Goal: Book appointment/travel/reservation

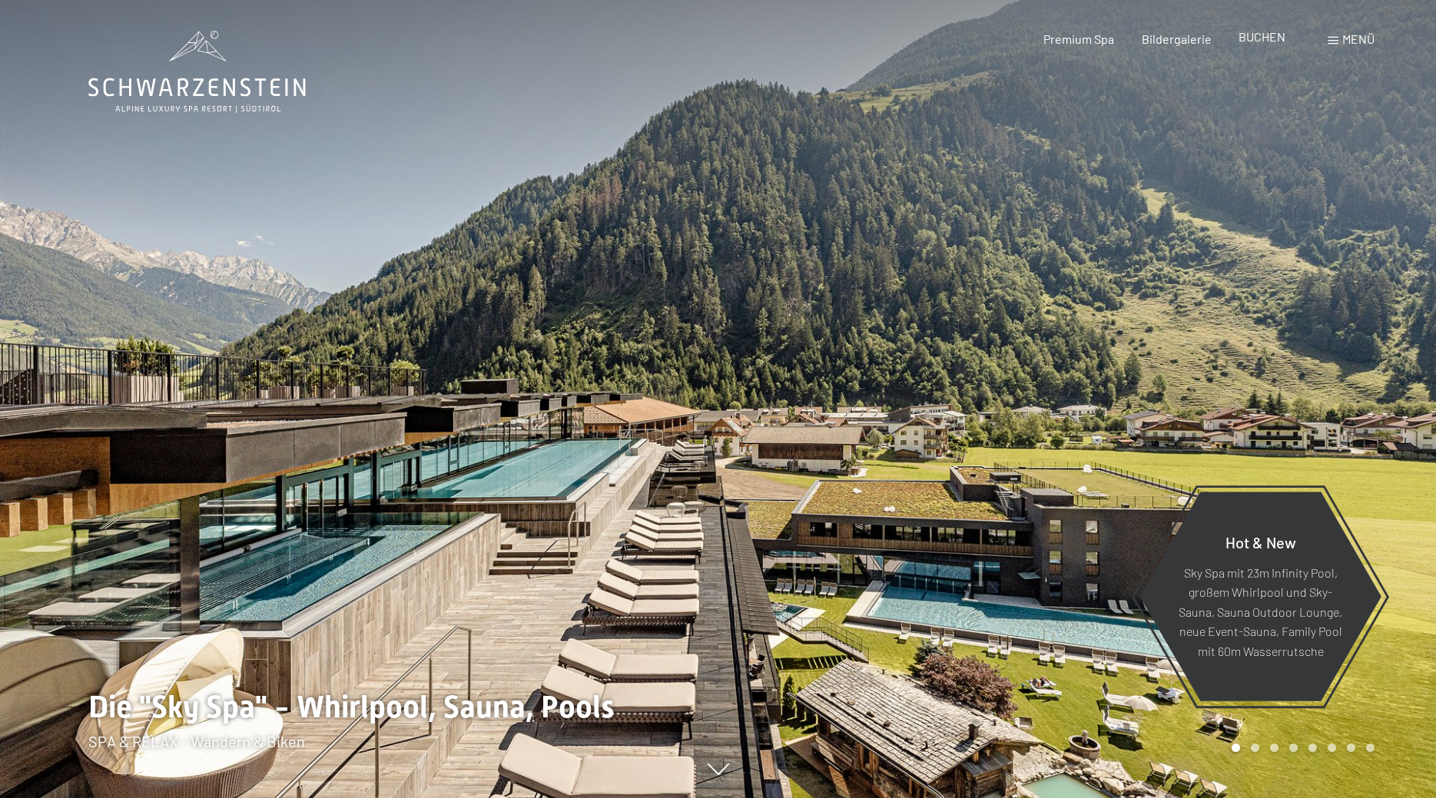
click at [1259, 41] on span "BUCHEN" at bounding box center [1261, 36] width 47 height 15
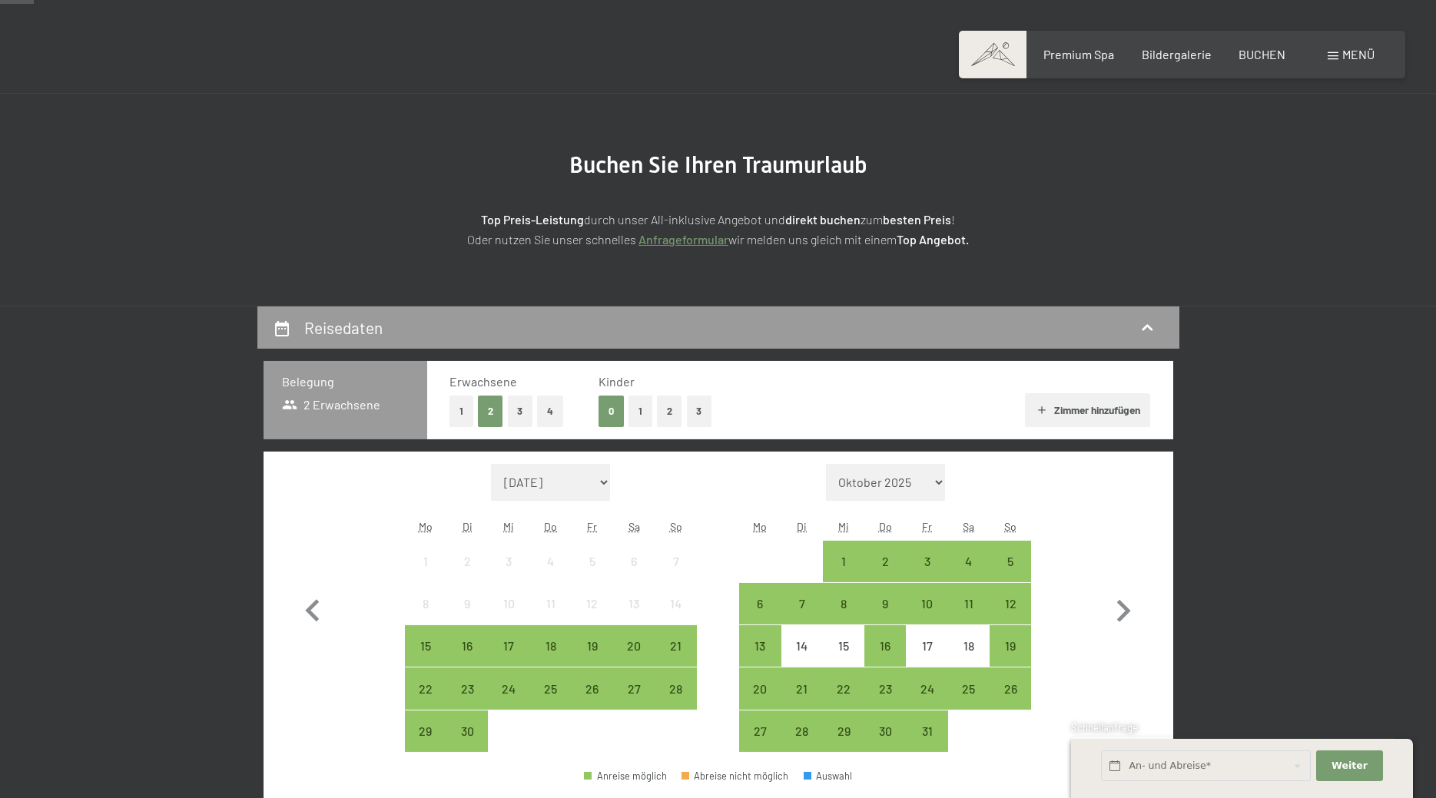
scroll to position [157, 0]
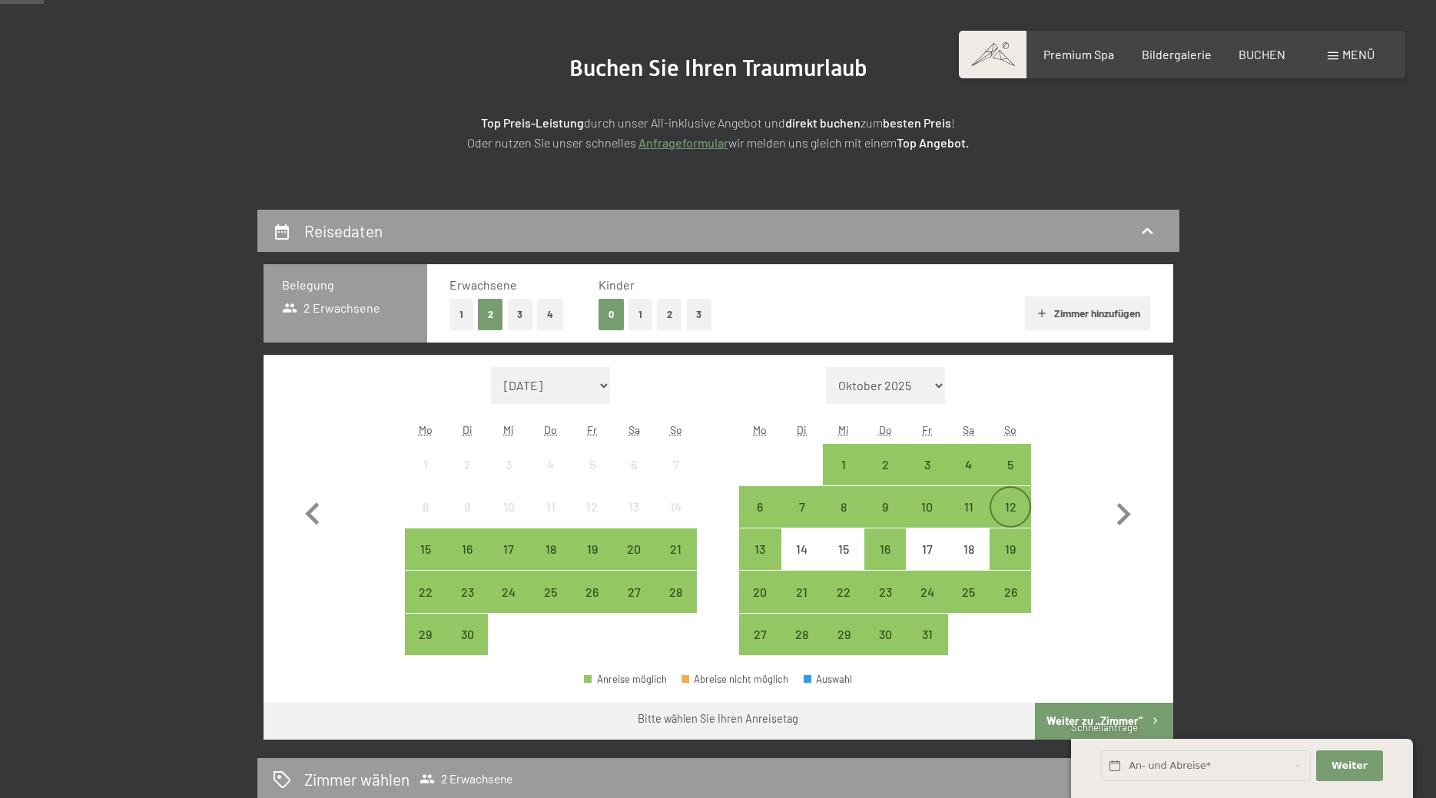
click at [1012, 502] on div "12" at bounding box center [1010, 520] width 38 height 38
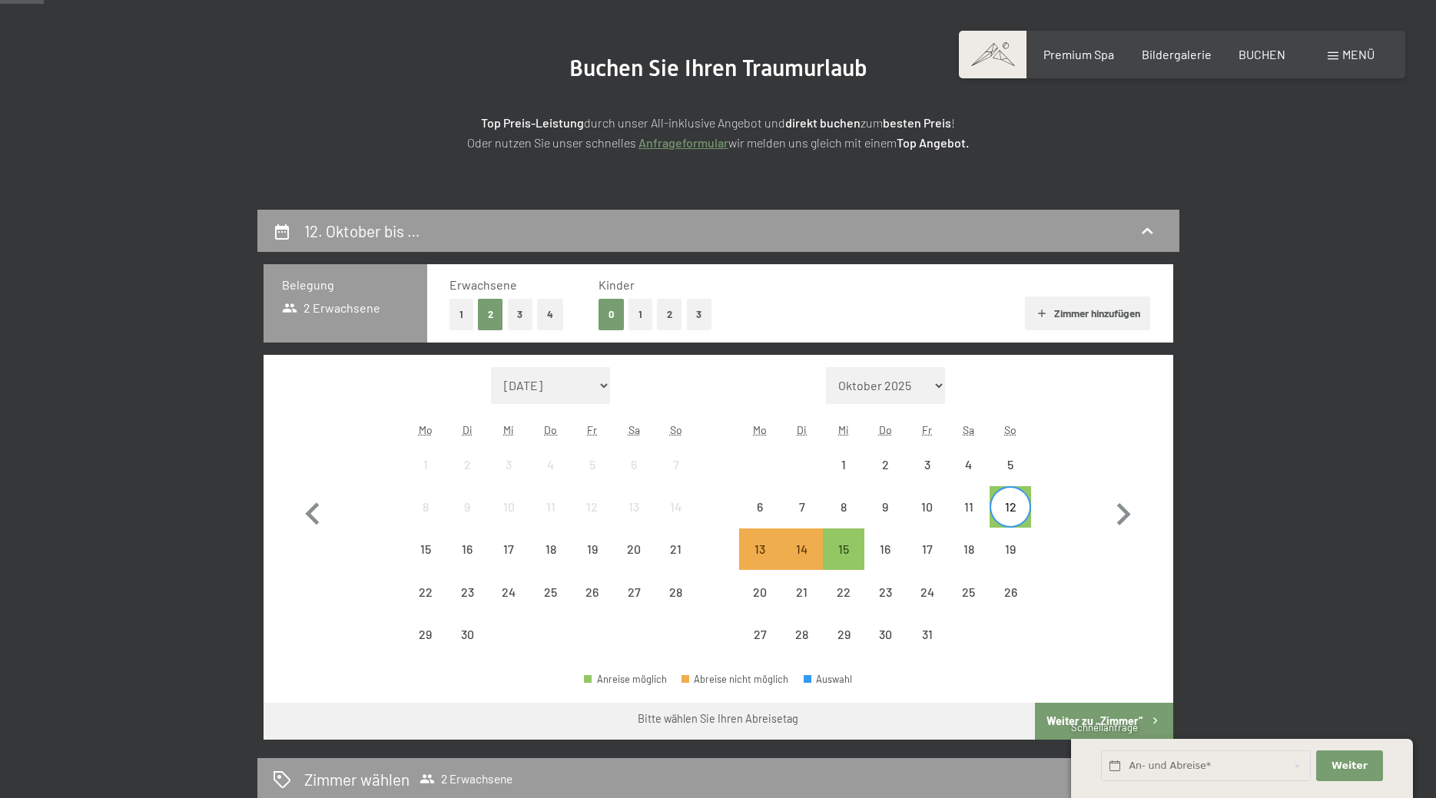
click at [1010, 502] on div "12" at bounding box center [1010, 520] width 38 height 38
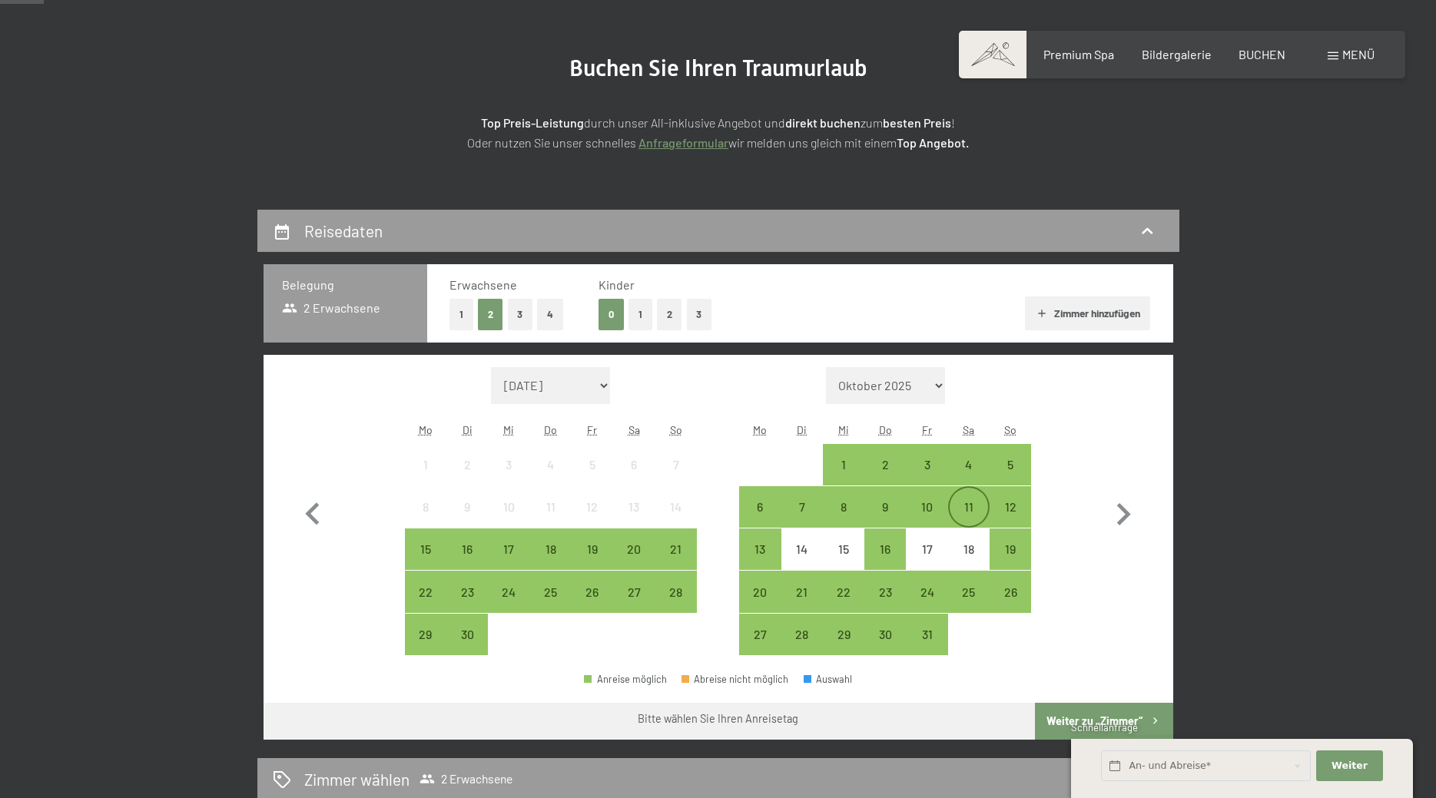
click at [974, 507] on div "11" at bounding box center [969, 520] width 38 height 38
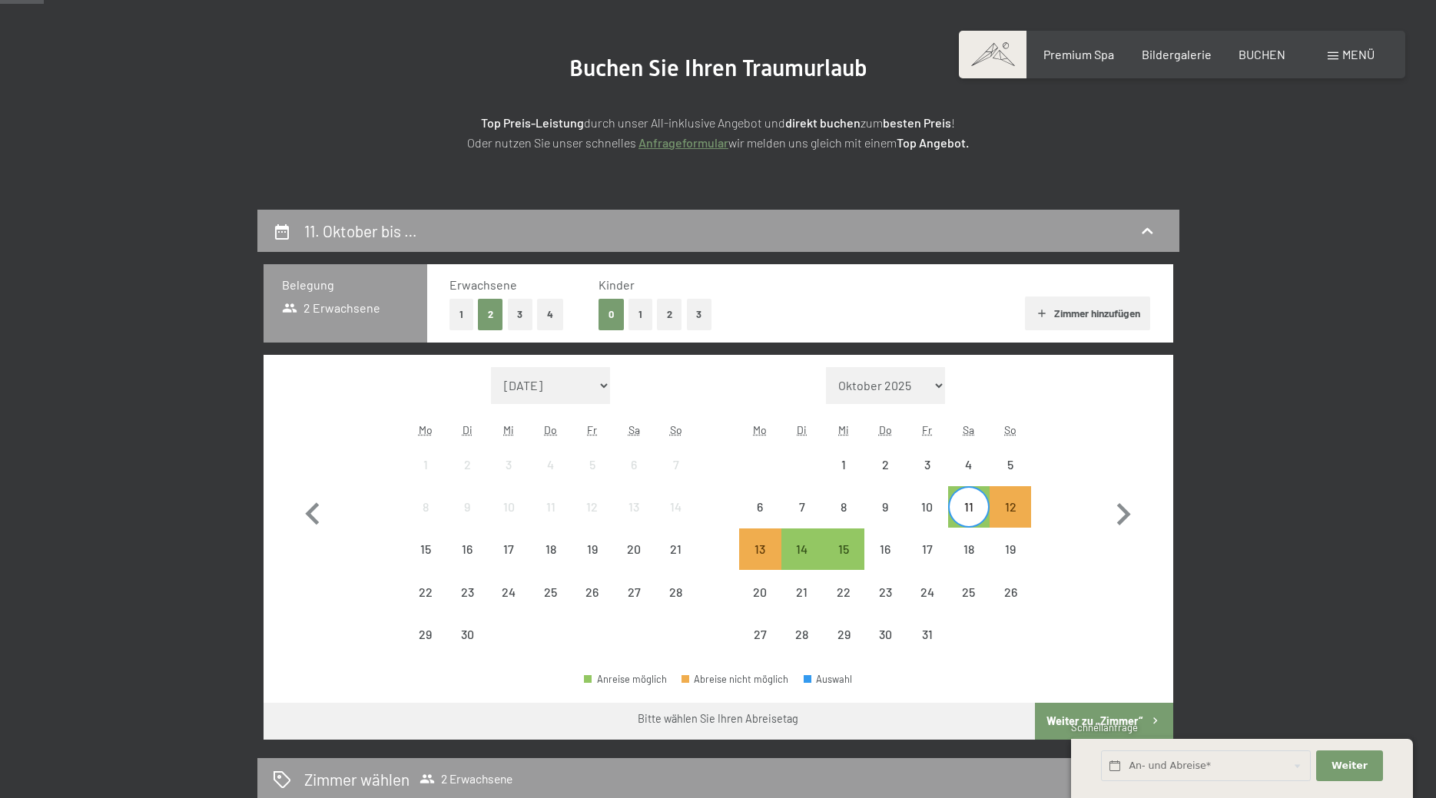
click at [974, 507] on div "11" at bounding box center [969, 520] width 38 height 38
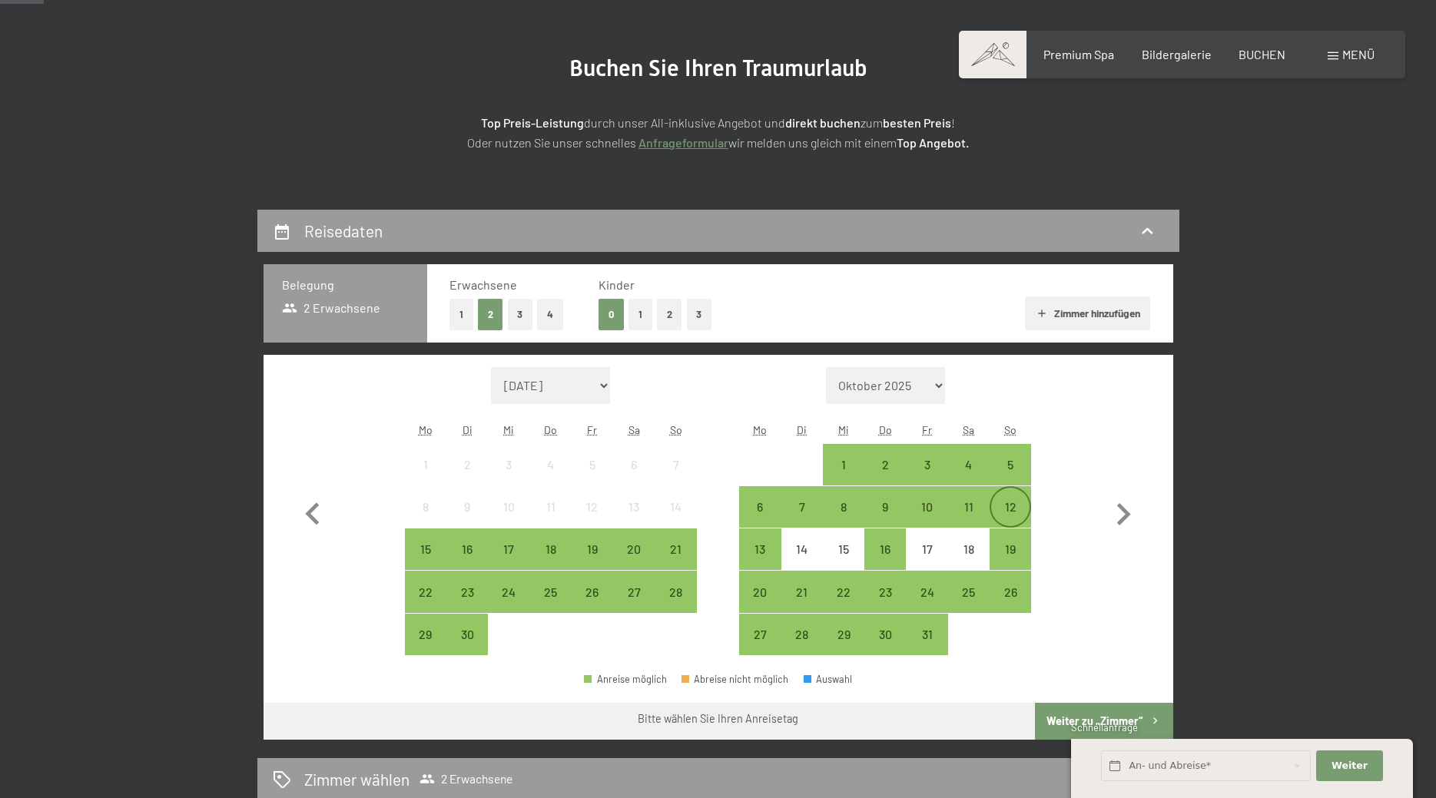
click at [1009, 505] on div "12" at bounding box center [1010, 520] width 38 height 38
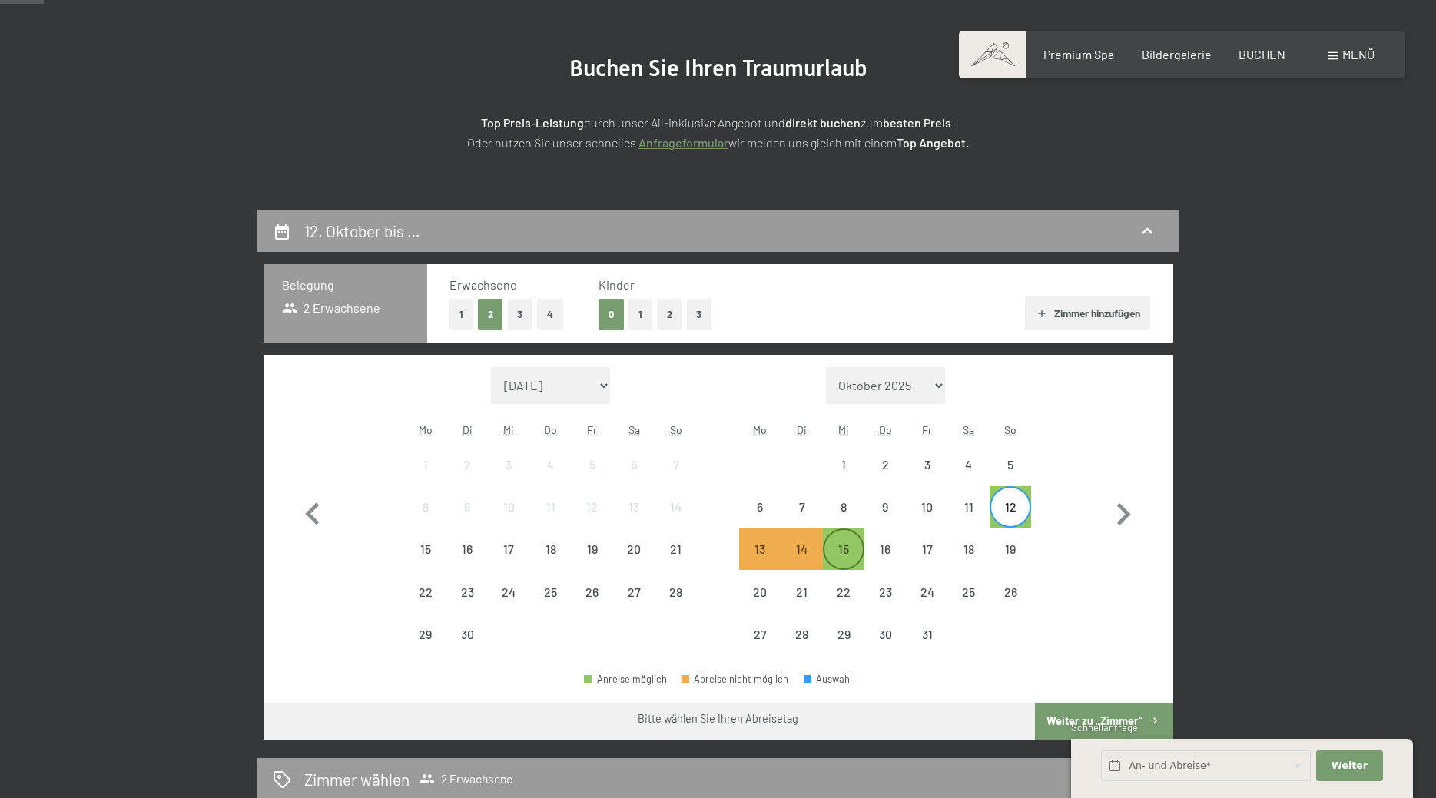
click at [857, 552] on div "15" at bounding box center [843, 562] width 38 height 38
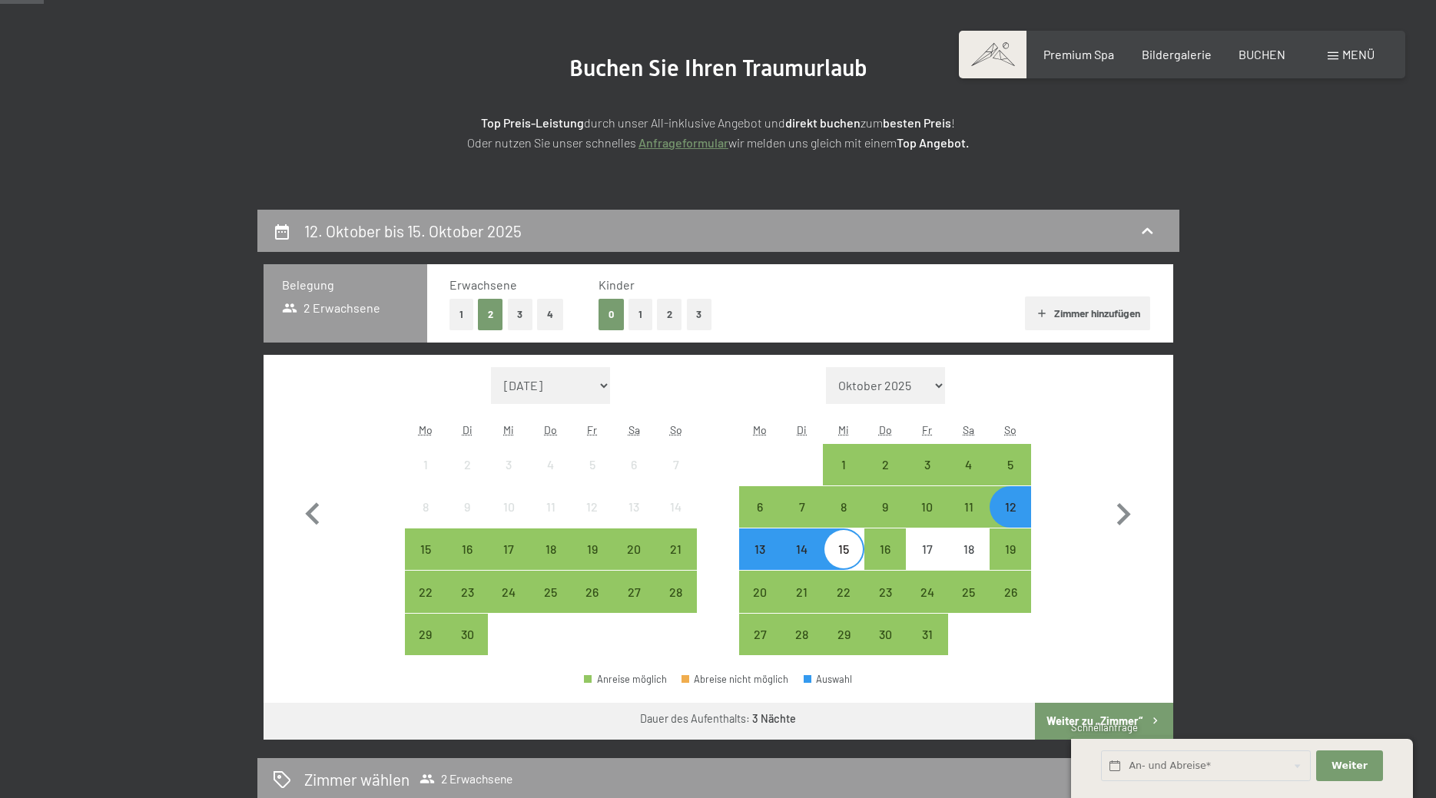
click at [1007, 503] on div "12" at bounding box center [1010, 520] width 38 height 38
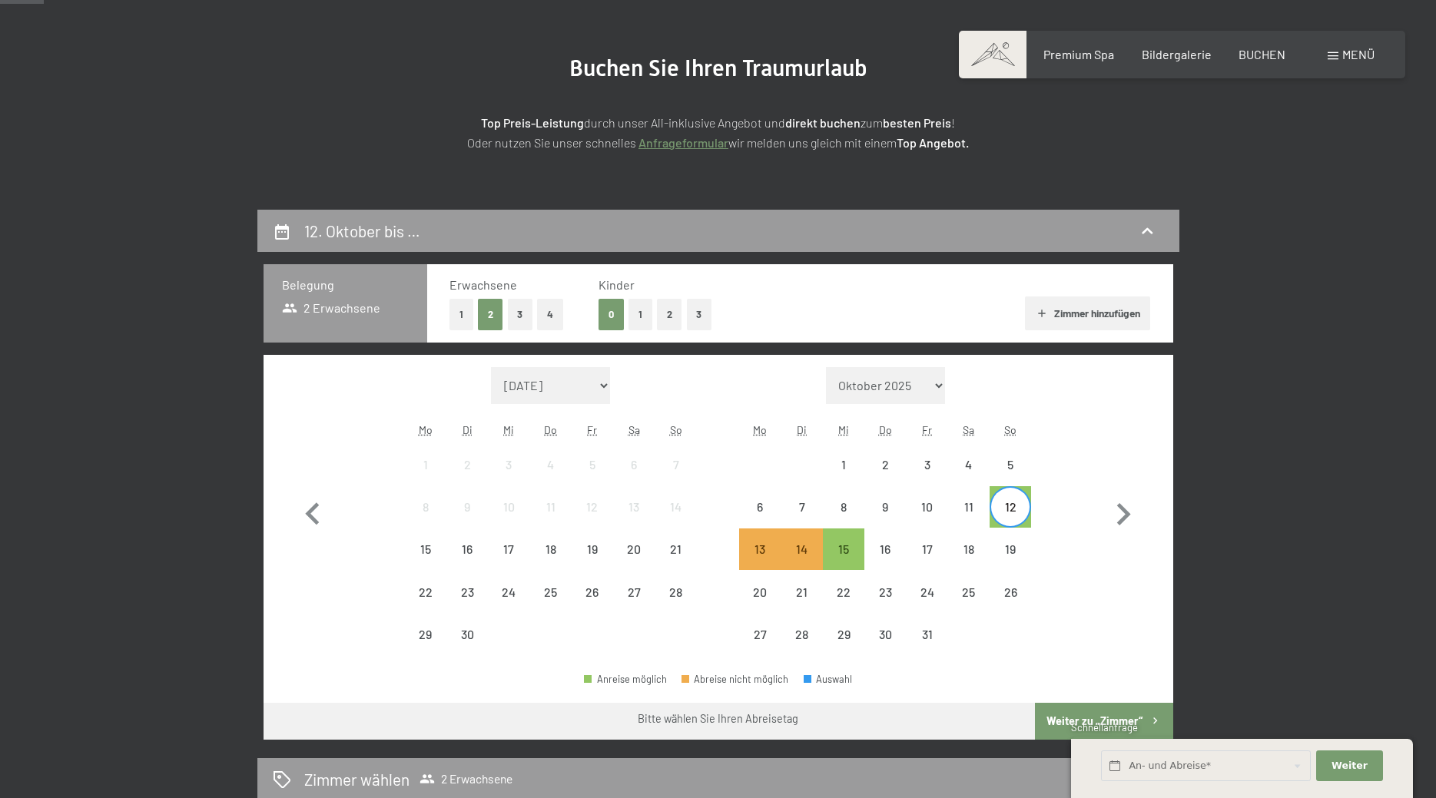
click at [462, 306] on button "1" at bounding box center [461, 314] width 24 height 31
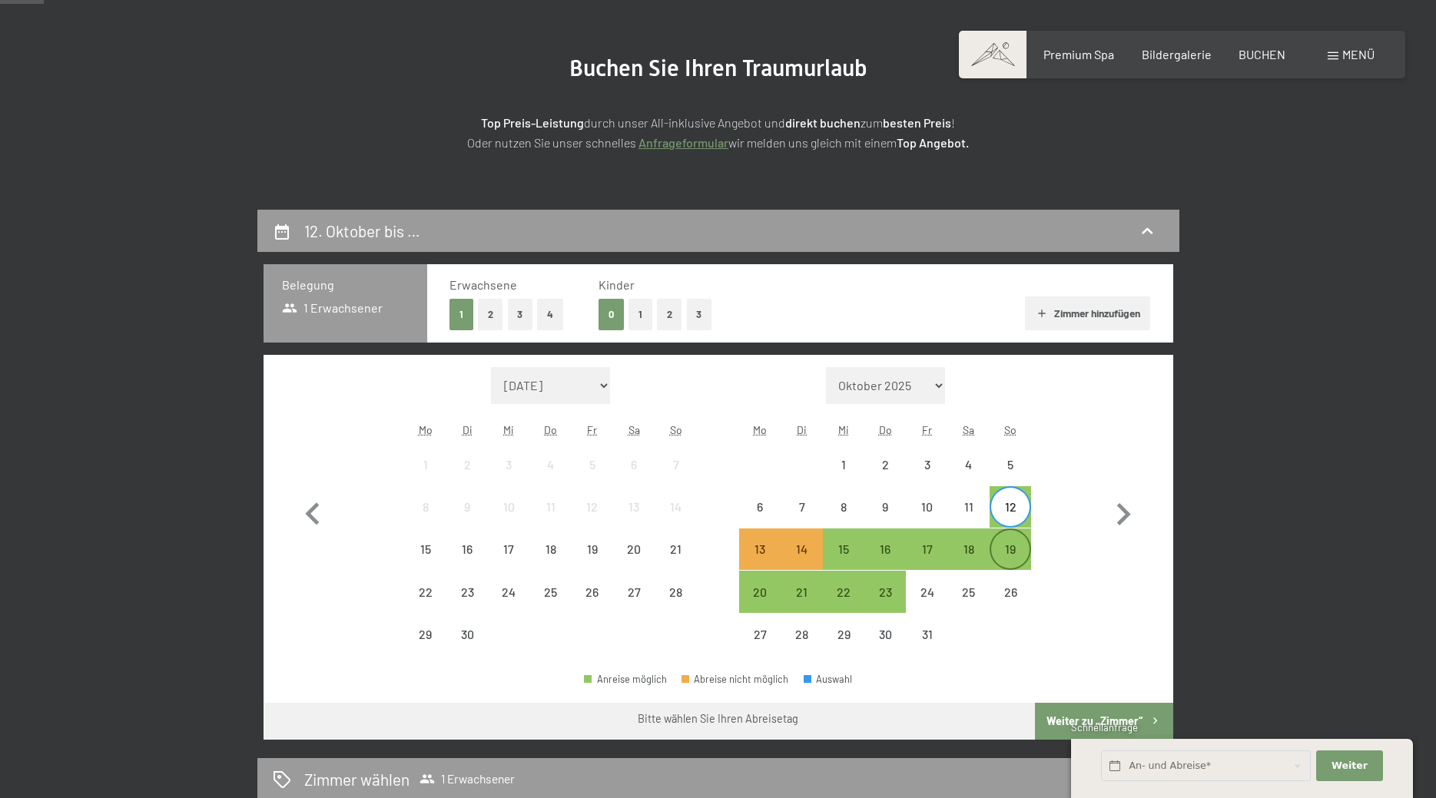
click at [1009, 558] on div "19" at bounding box center [1010, 562] width 38 height 38
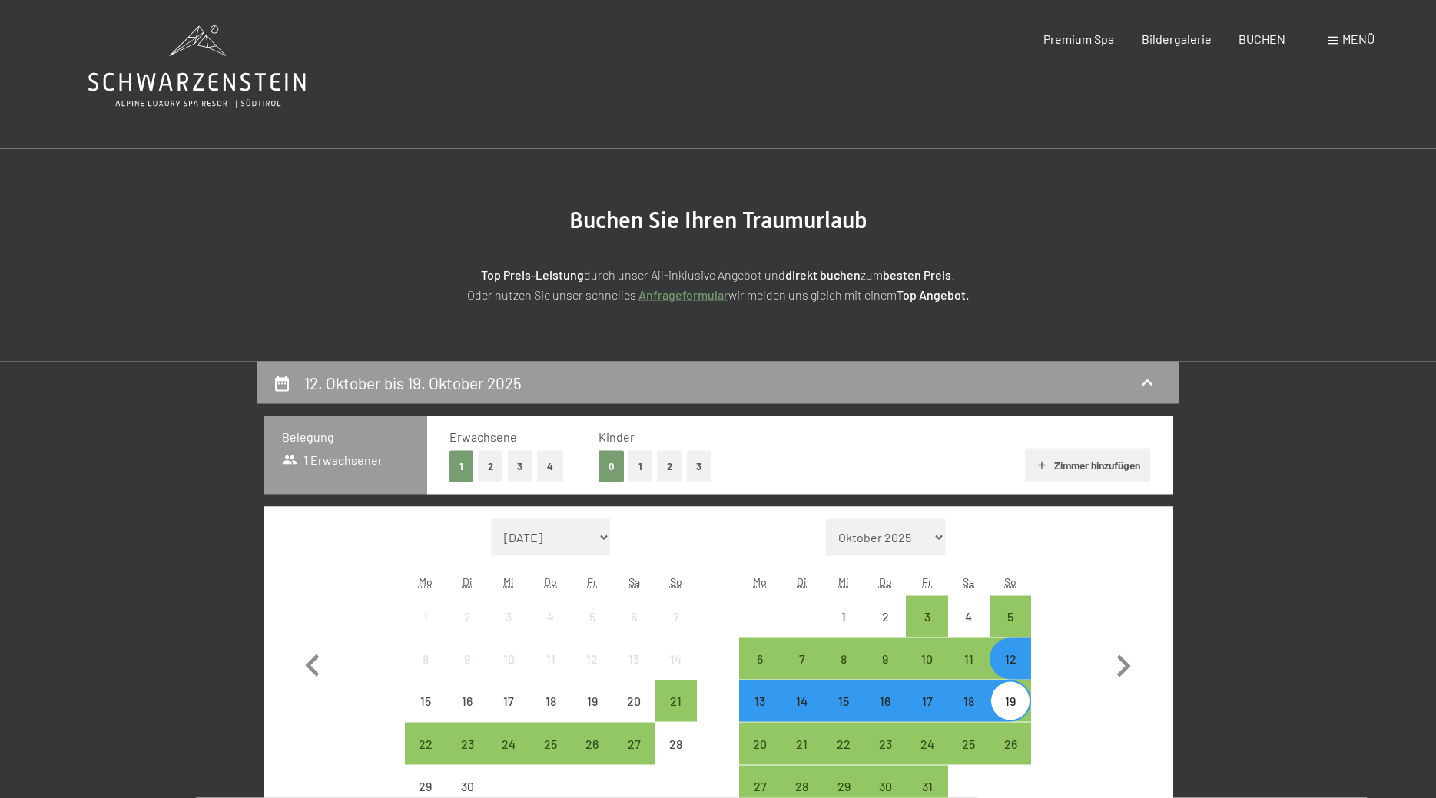
scroll to position [0, 0]
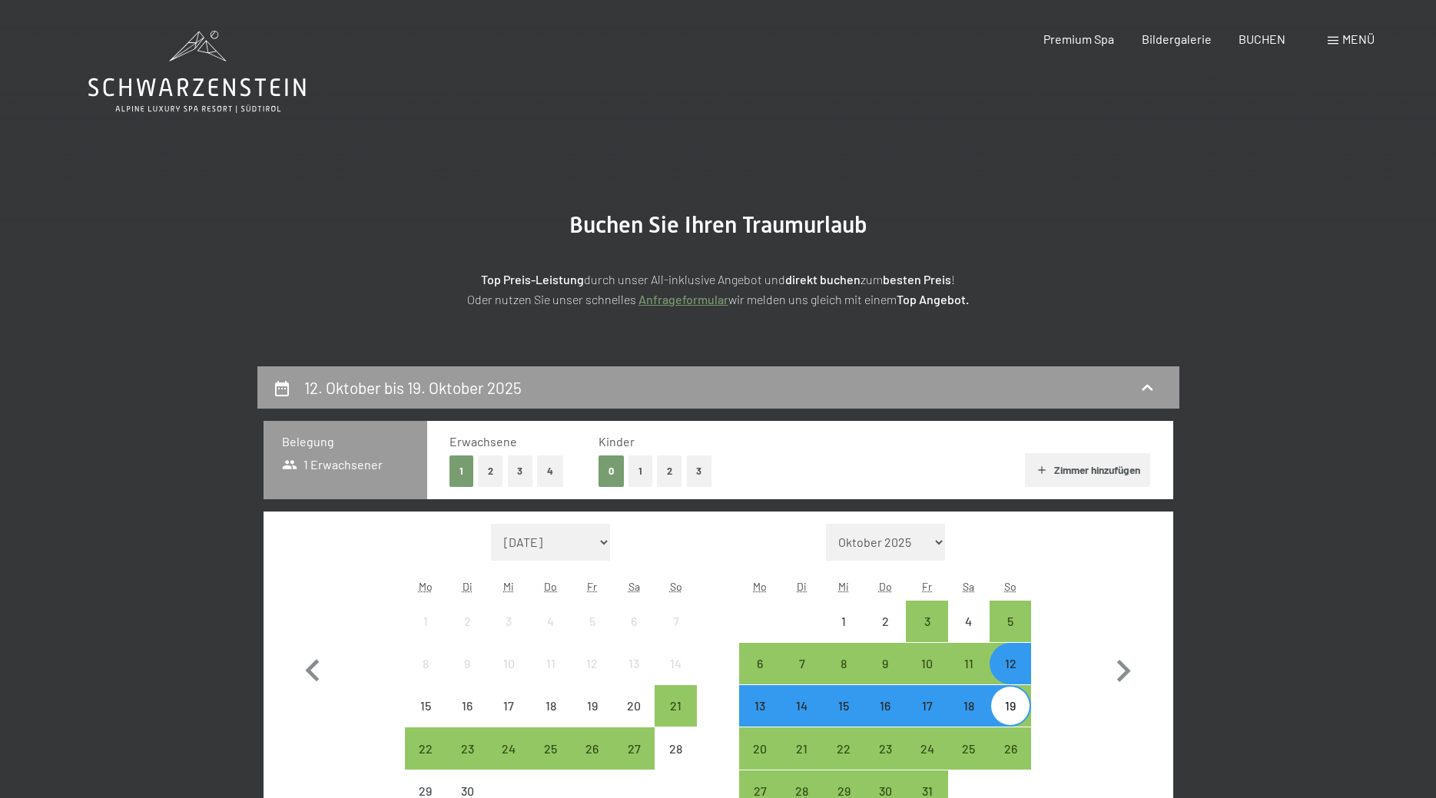
click at [1367, 38] on span "Menü" at bounding box center [1358, 38] width 32 height 15
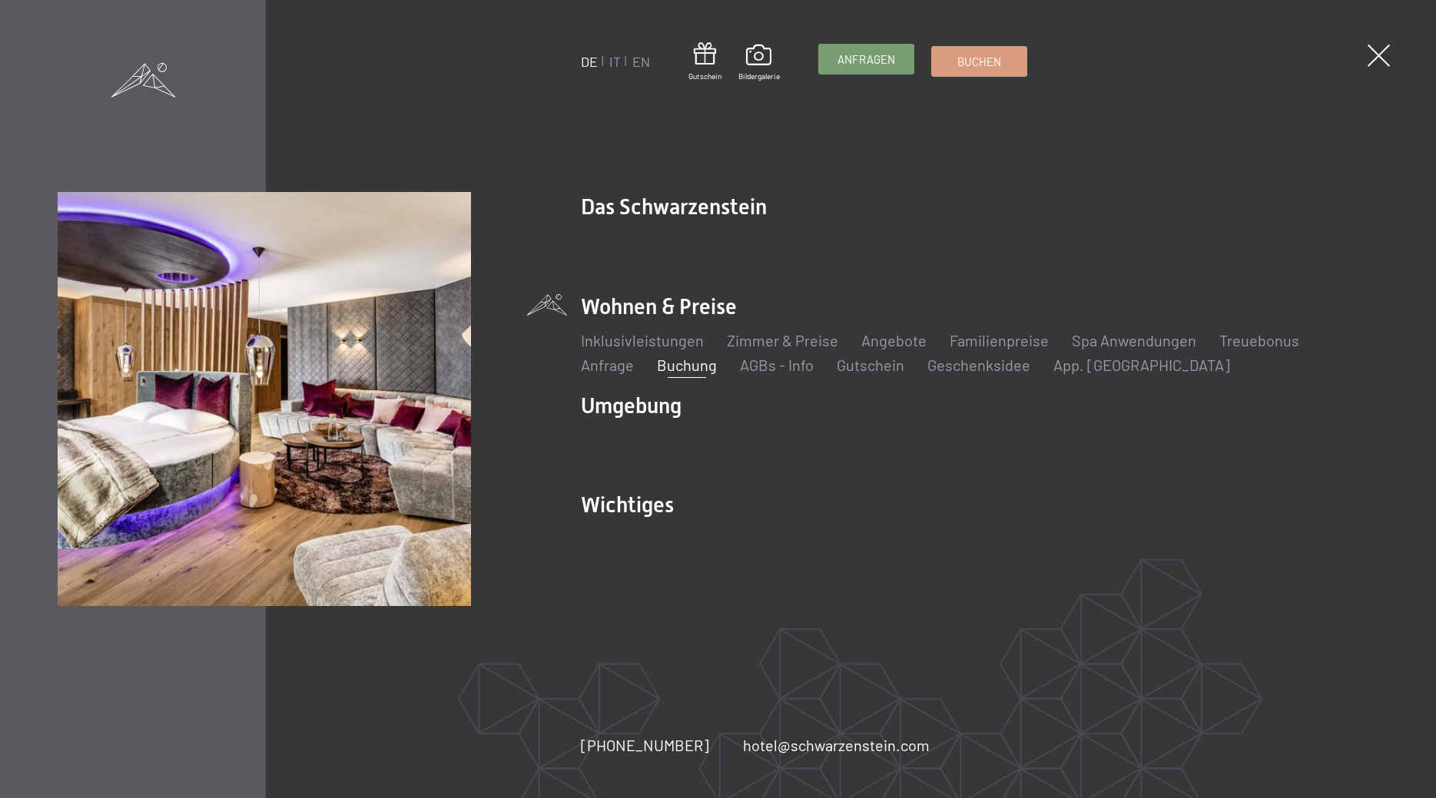
click at [885, 59] on span "Anfragen" at bounding box center [866, 59] width 58 height 16
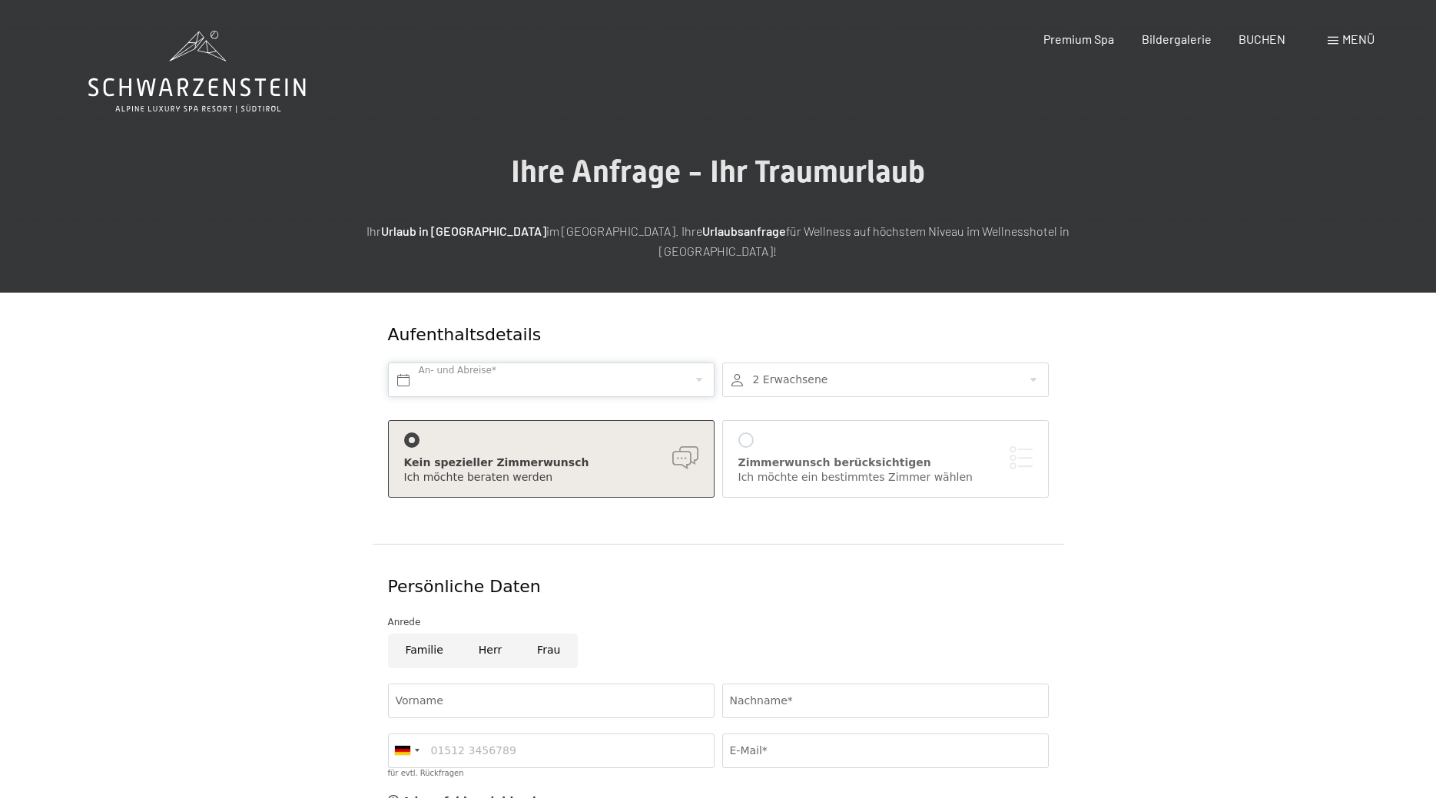
click at [476, 363] on input "text" at bounding box center [551, 380] width 327 height 35
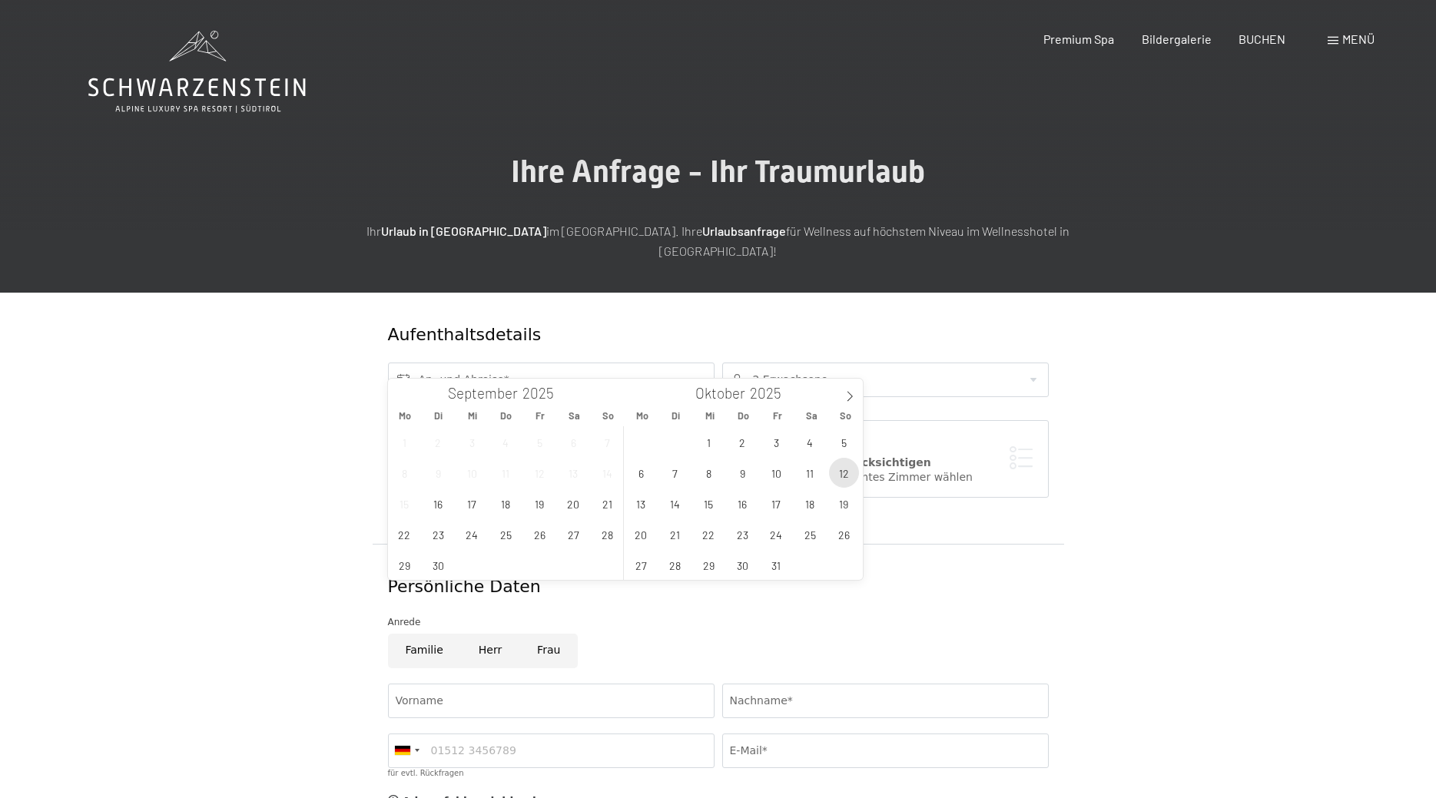
click at [839, 477] on span "12" at bounding box center [844, 473] width 30 height 30
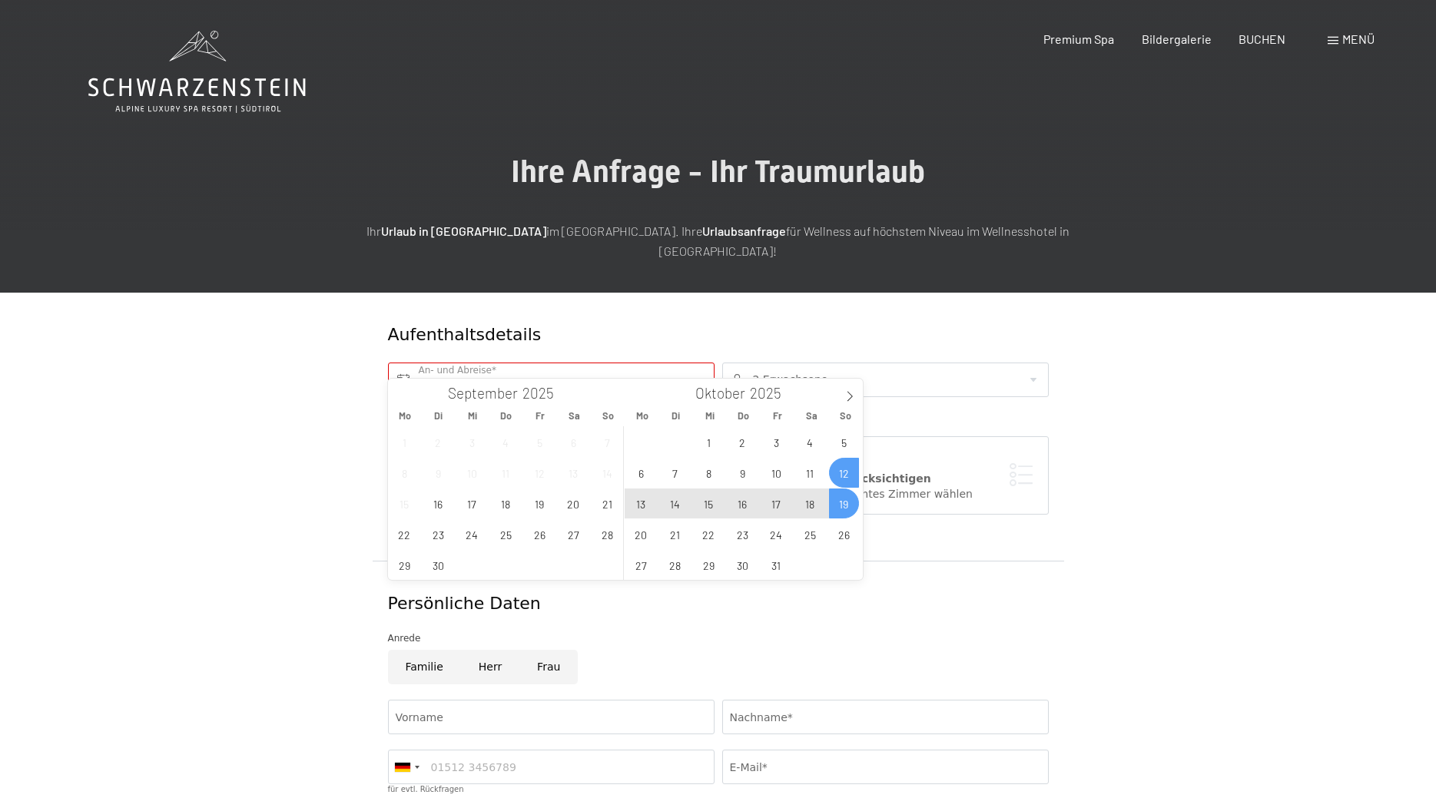
click at [844, 501] on span "19" at bounding box center [844, 504] width 30 height 30
type input "So. [DATE] - So. [DATE]"
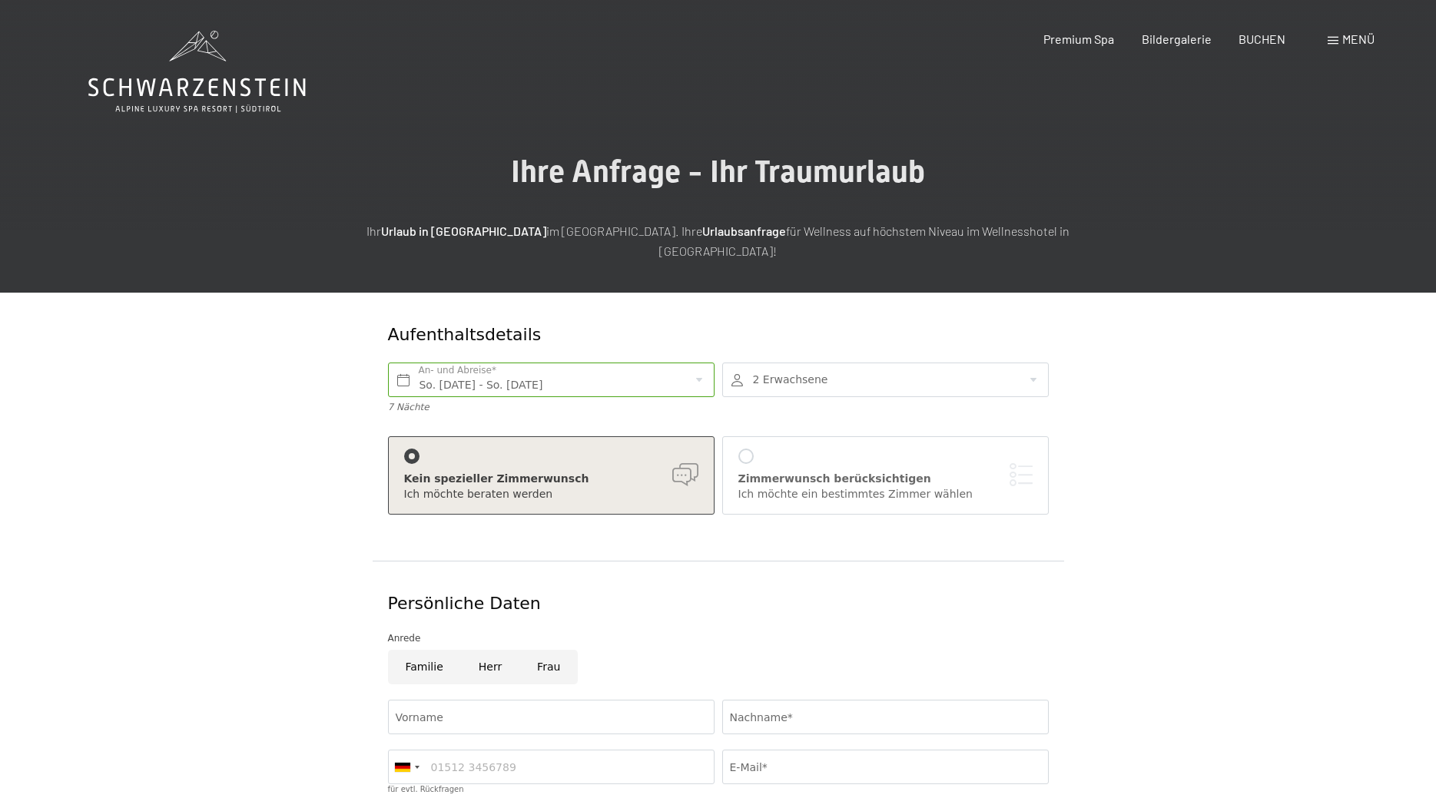
click at [832, 370] on div at bounding box center [885, 380] width 327 height 35
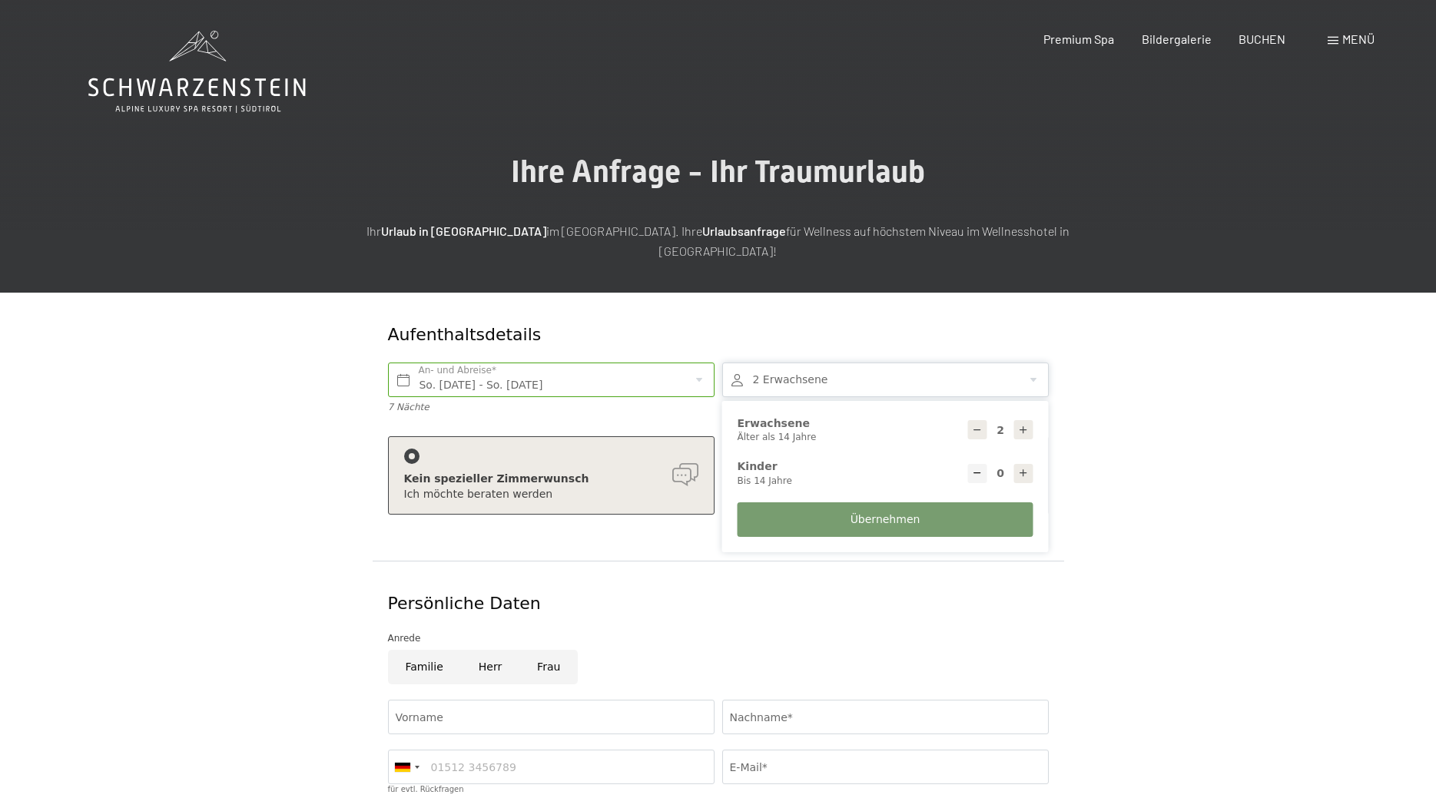
click at [974, 425] on icon at bounding box center [977, 430] width 11 height 11
type input "1"
click at [1025, 468] on icon at bounding box center [1023, 473] width 11 height 11
type input "1"
select select
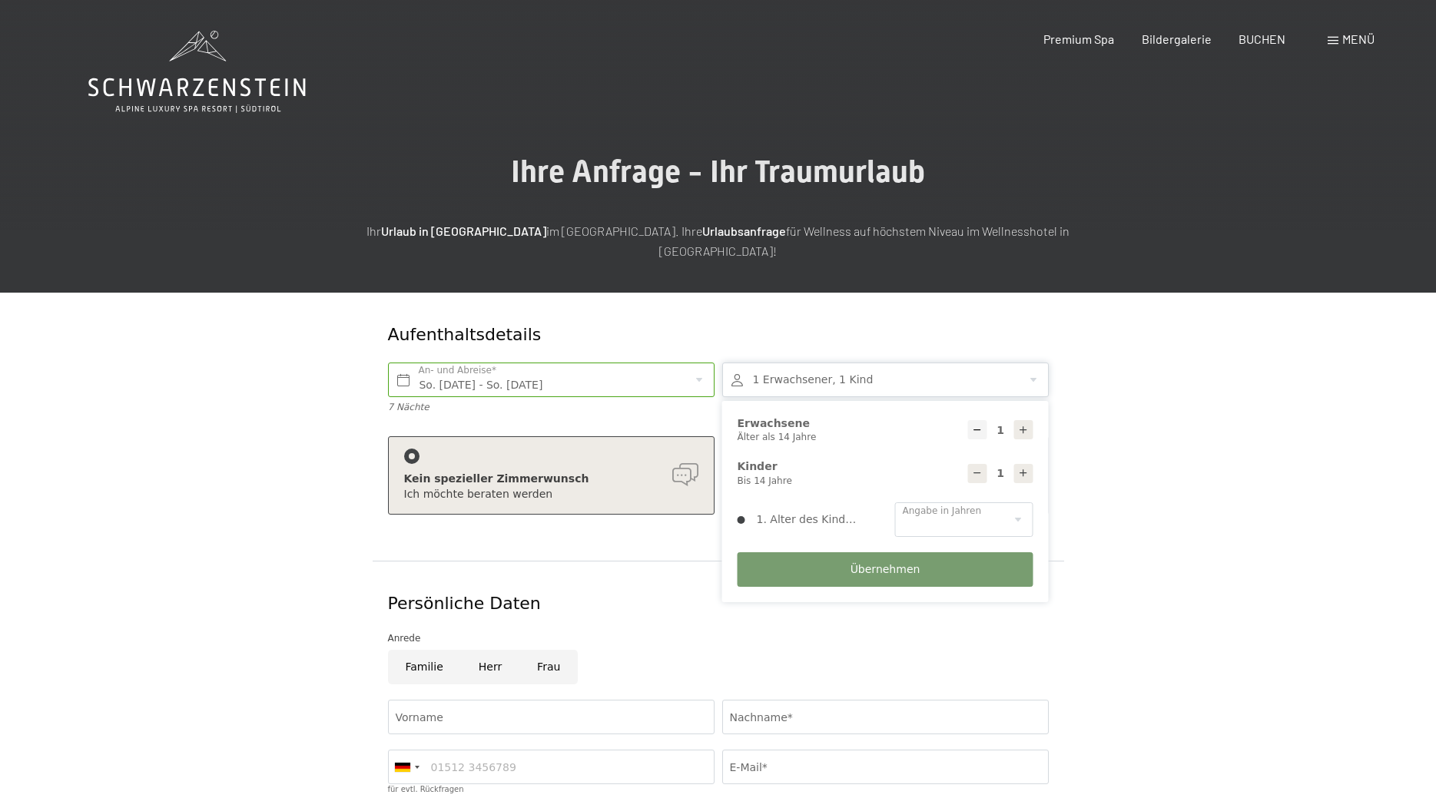
click at [1025, 468] on icon at bounding box center [1023, 473] width 11 height 11
type input "2"
select select
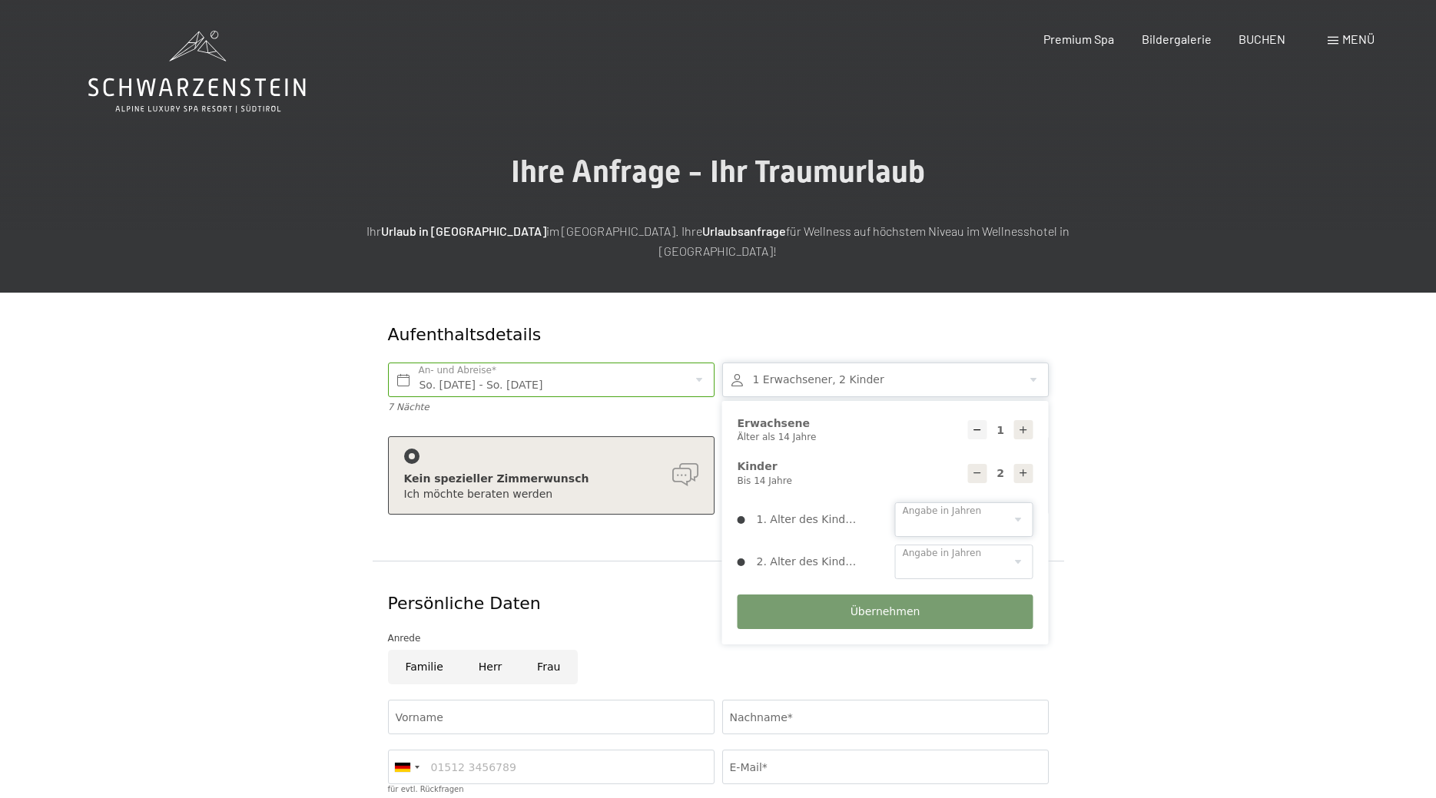
click at [895, 502] on select "0 1 2 3 4 5 6 7 8 9 10 11 12 13 14" at bounding box center [964, 519] width 138 height 35
select select "8"
click option "8" at bounding box center [0, 0] width 0 height 0
click at [895, 545] on select "0 1 2 3 4 5 6 7 8 9 10 11 12 13 14" at bounding box center [964, 562] width 138 height 35
select select "4"
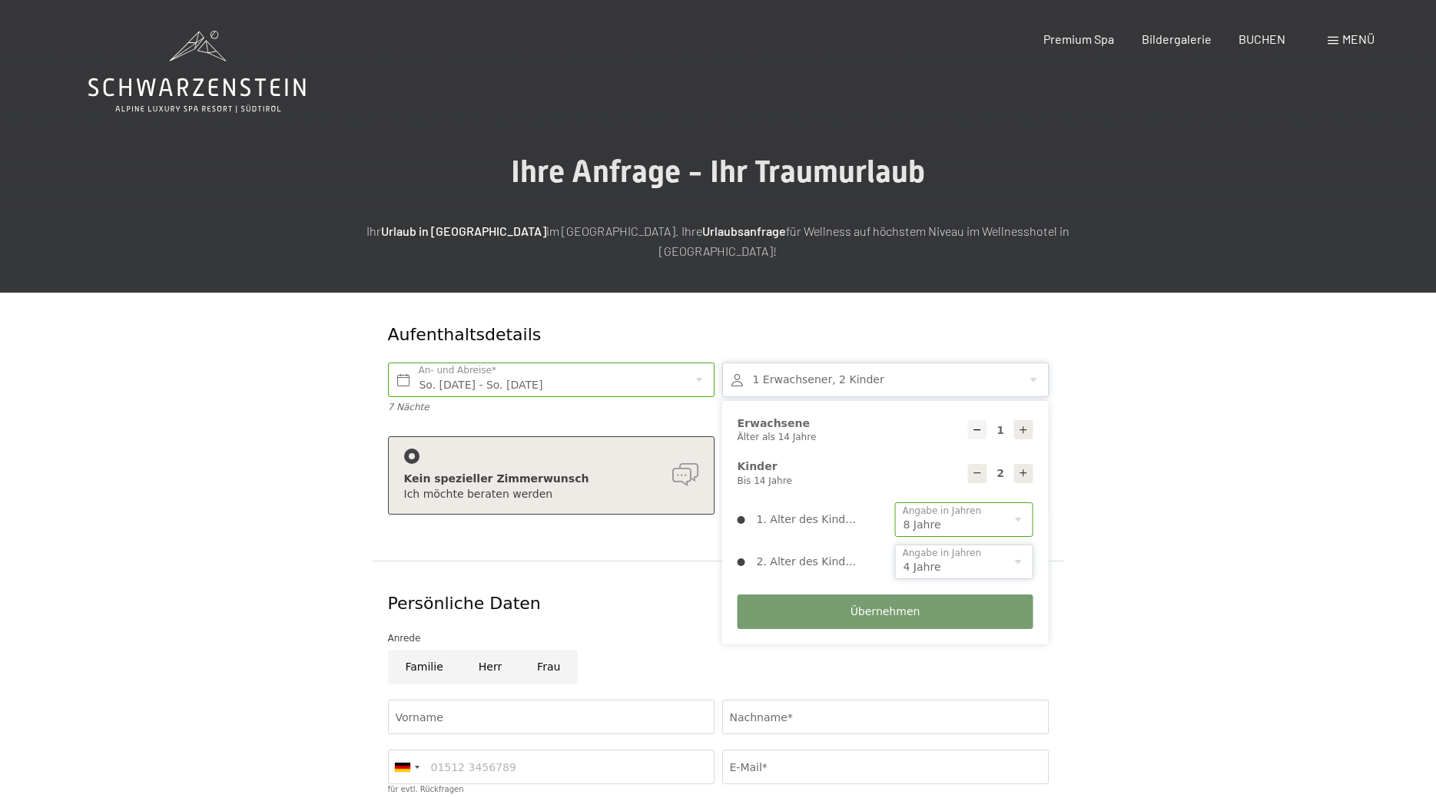
click option "4" at bounding box center [0, 0] width 0 height 0
click at [833, 604] on button "Übernehmen" at bounding box center [886, 612] width 296 height 35
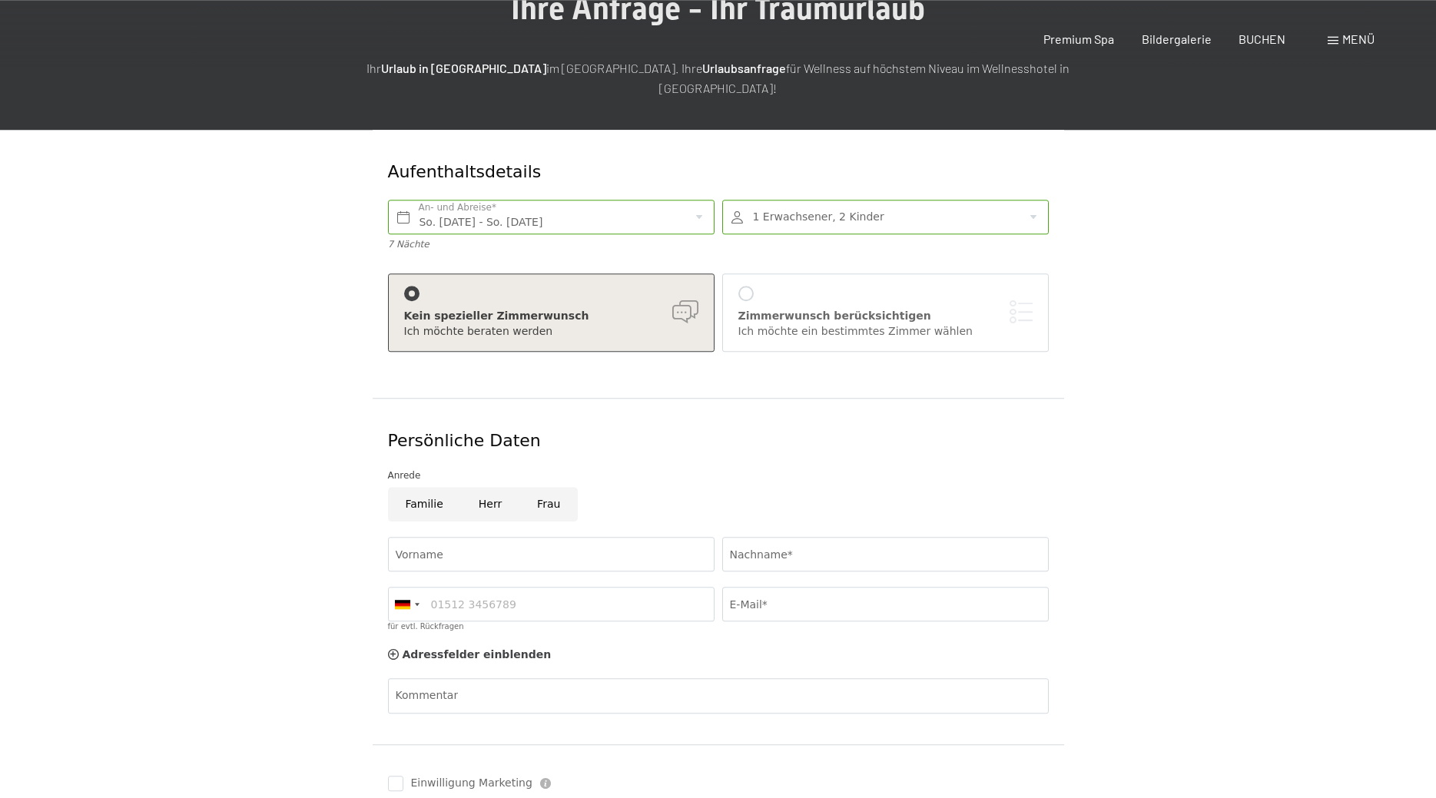
scroll to position [235, 0]
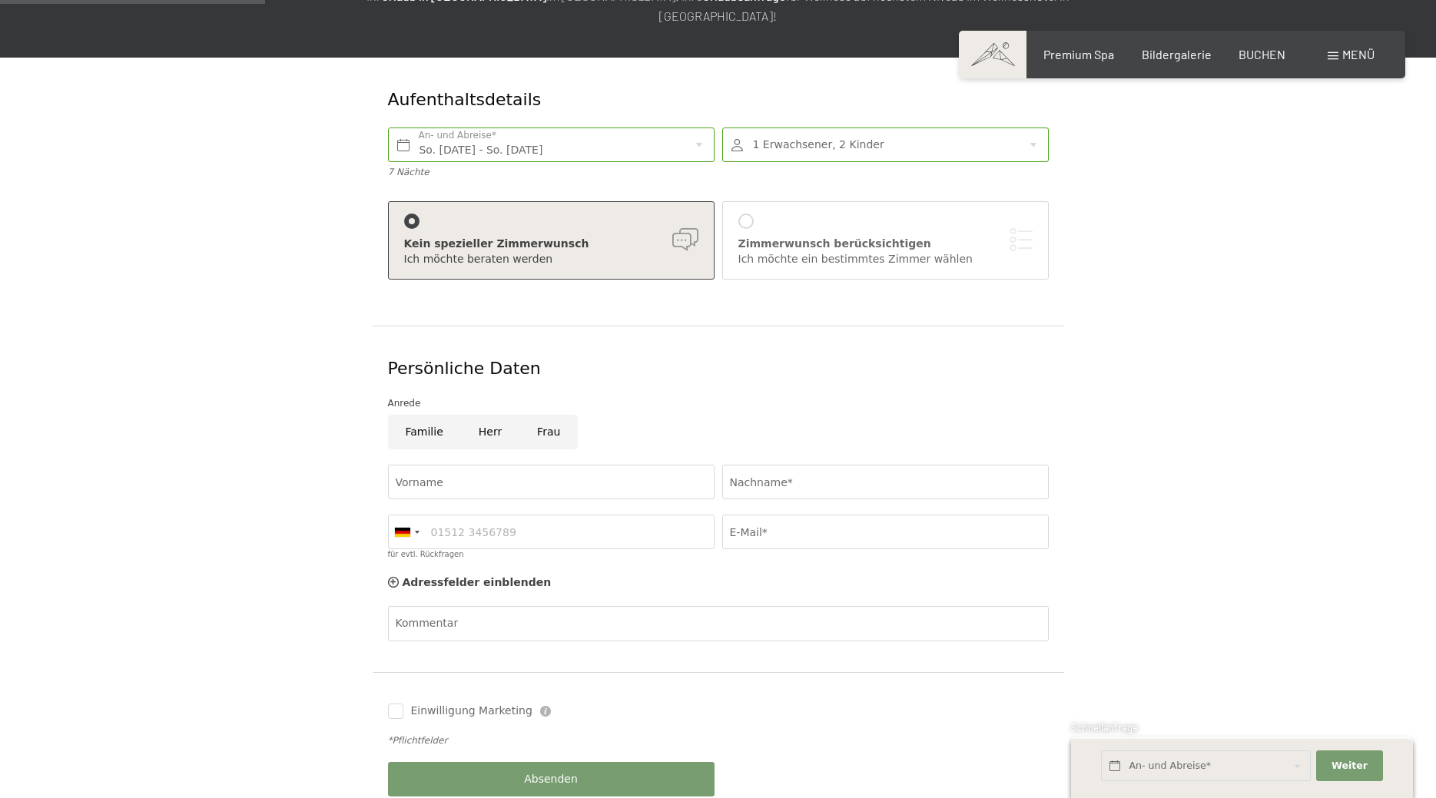
click at [426, 422] on input "Familie" at bounding box center [424, 432] width 73 height 35
radio input "true"
click at [506, 465] on input "Vorname" at bounding box center [551, 482] width 327 height 35
type input "[PERSON_NAME]"
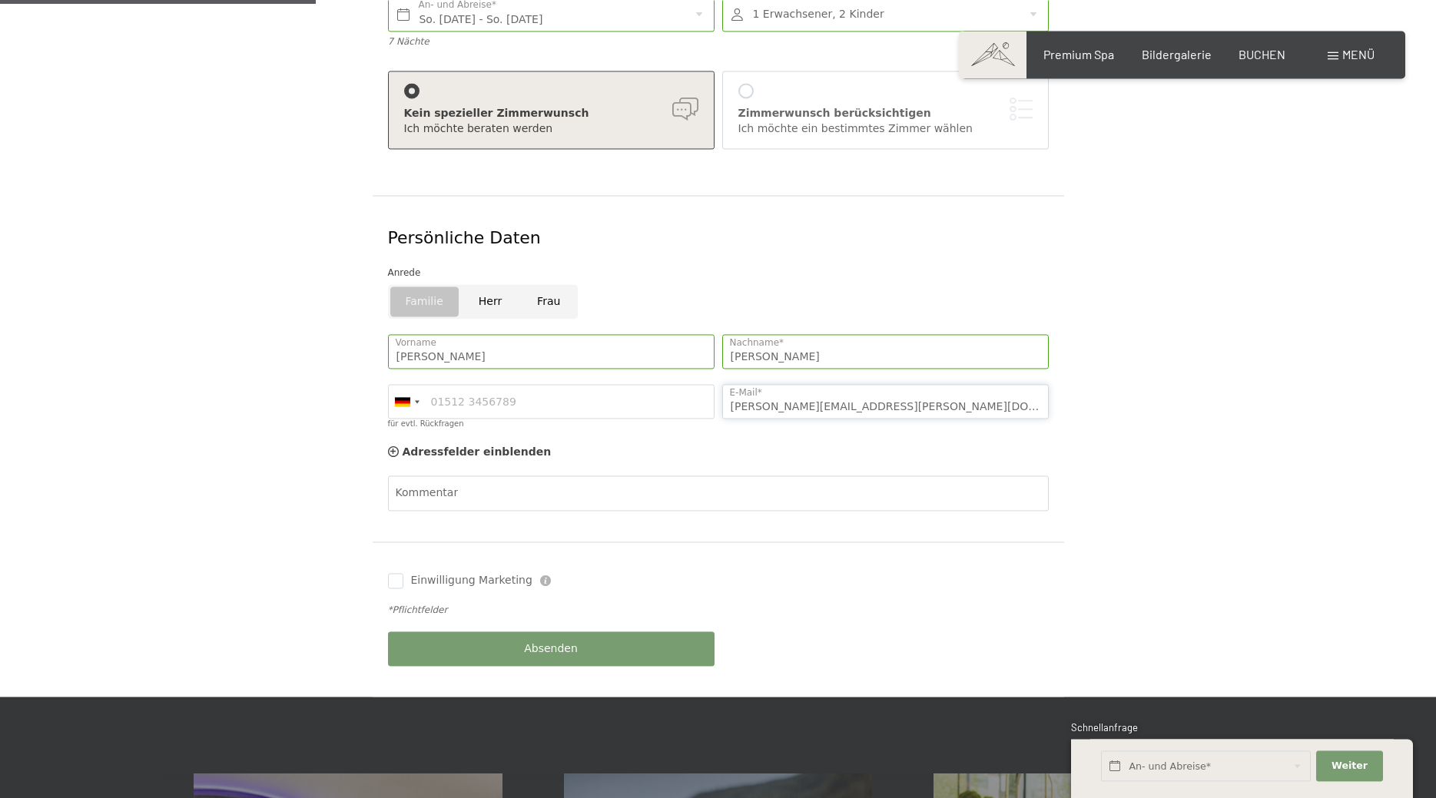
scroll to position [470, 0]
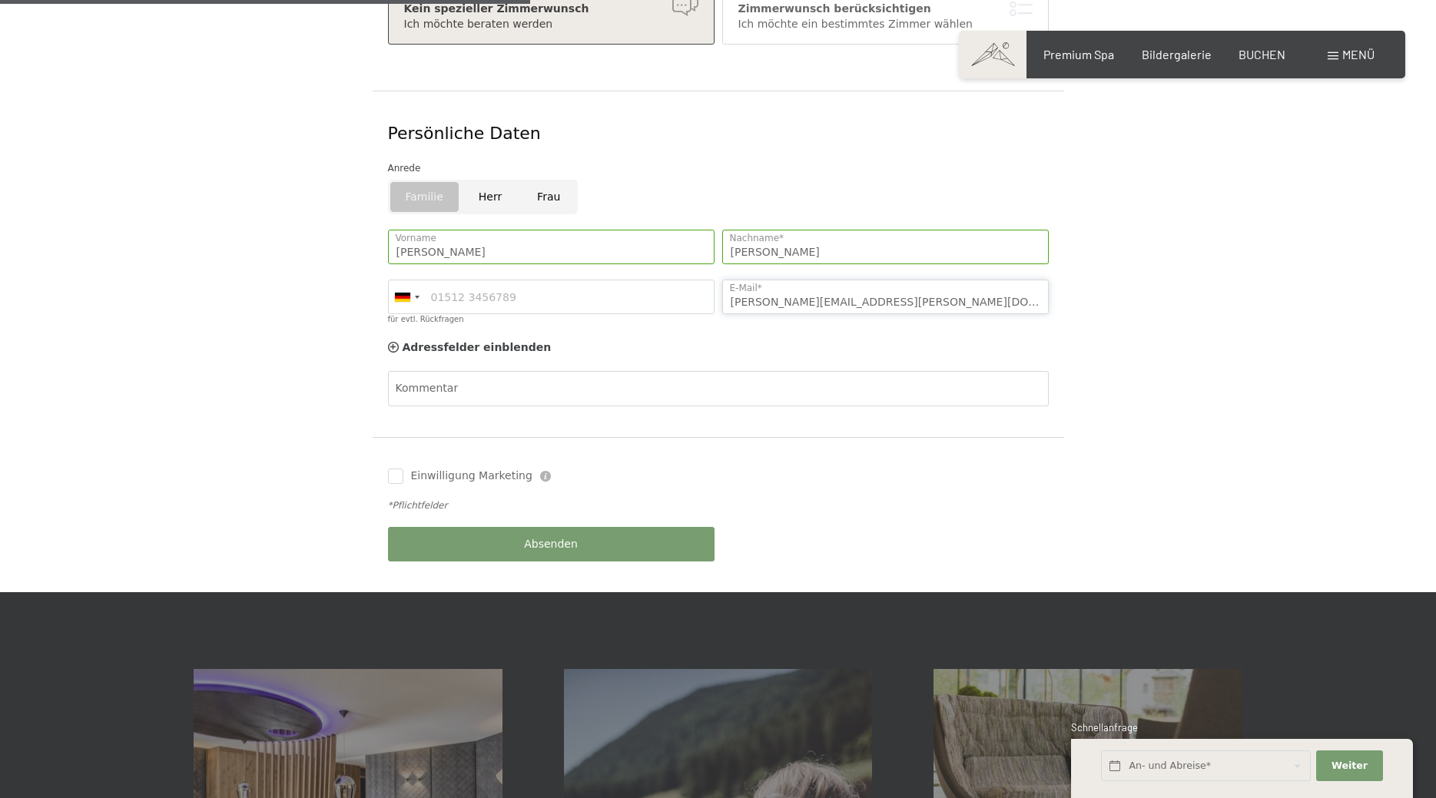
type input "[PERSON_NAME][EMAIL_ADDRESS][PERSON_NAME][DOMAIN_NAME]"
click at [580, 535] on div "Absenden" at bounding box center [551, 544] width 334 height 50
click at [549, 538] on button "Absenden" at bounding box center [551, 544] width 327 height 35
